Goal: Transaction & Acquisition: Purchase product/service

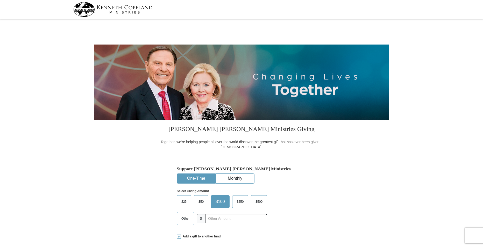
select select "IL"
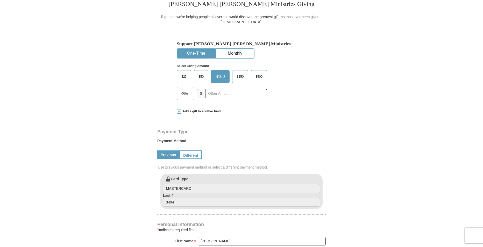
scroll to position [130, 0]
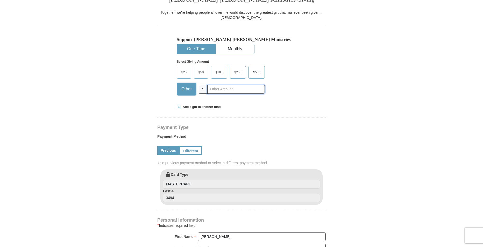
click at [231, 90] on input "text" at bounding box center [236, 89] width 58 height 9
click at [194, 153] on link "Different" at bounding box center [190, 150] width 22 height 9
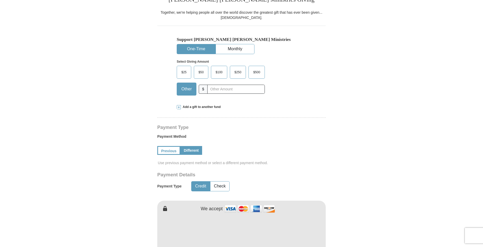
drag, startPoint x: 220, startPoint y: 184, endPoint x: 313, endPoint y: 188, distance: 93.6
click at [313, 188] on div "Payment Details Payment Type Credit Check We accept" at bounding box center [241, 214] width 168 height 85
click at [222, 189] on button "Check" at bounding box center [219, 187] width 19 height 10
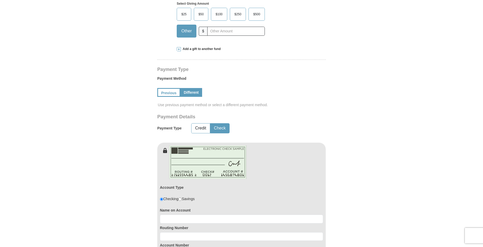
scroll to position [233, 0]
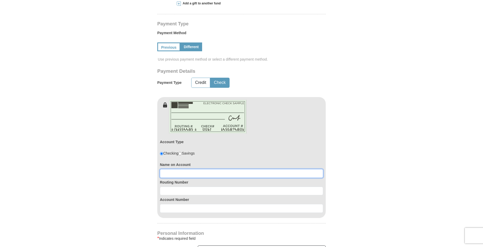
click at [174, 176] on input at bounding box center [241, 173] width 163 height 9
type input "[PERSON_NAME]"
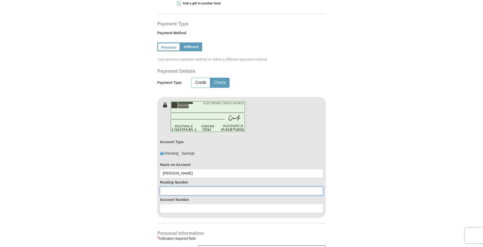
click at [176, 192] on input at bounding box center [241, 191] width 163 height 9
type input "071000013"
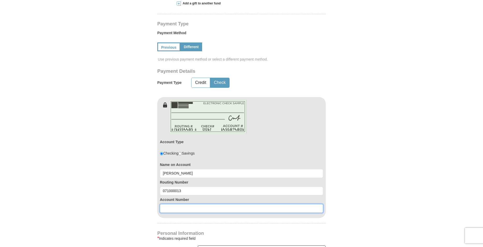
click at [169, 208] on input at bounding box center [241, 208] width 163 height 9
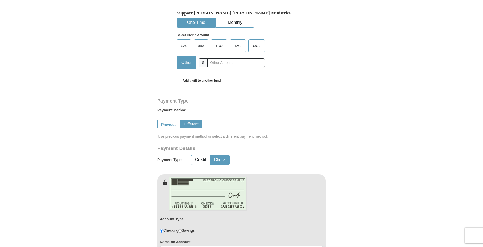
scroll to position [155, 0]
type input "693300892"
click at [222, 65] on input "text" at bounding box center [236, 63] width 58 height 9
type input "50"
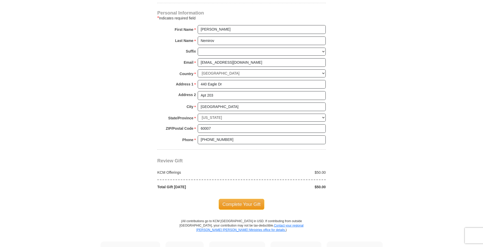
scroll to position [492, 0]
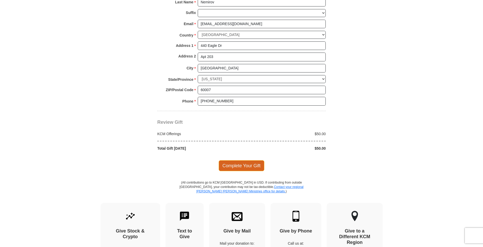
click at [249, 168] on span "Complete Your Gift" at bounding box center [242, 165] width 46 height 11
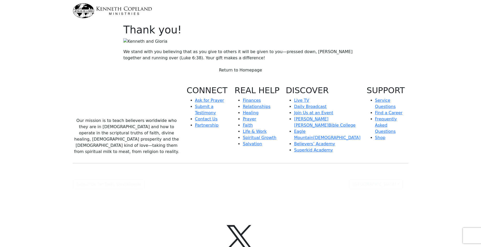
click at [233, 75] on link "Return to Homepage" at bounding box center [241, 70] width 50 height 10
